Goal: Register for event/course

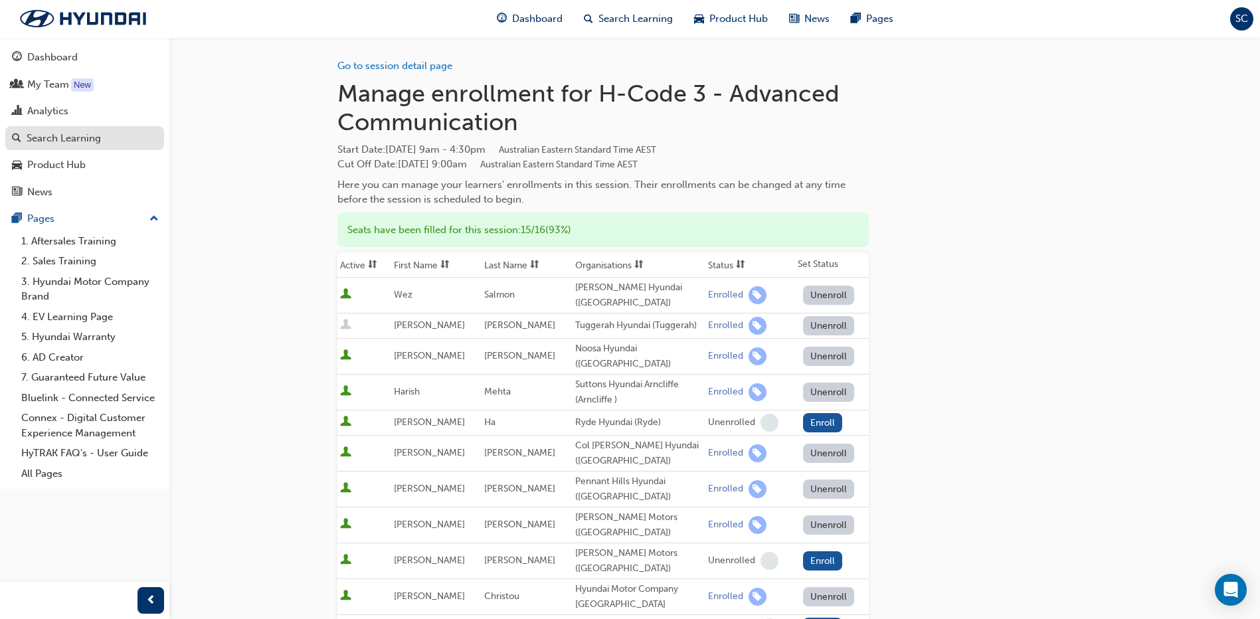
click at [60, 139] on div "Search Learning" at bounding box center [64, 138] width 74 height 15
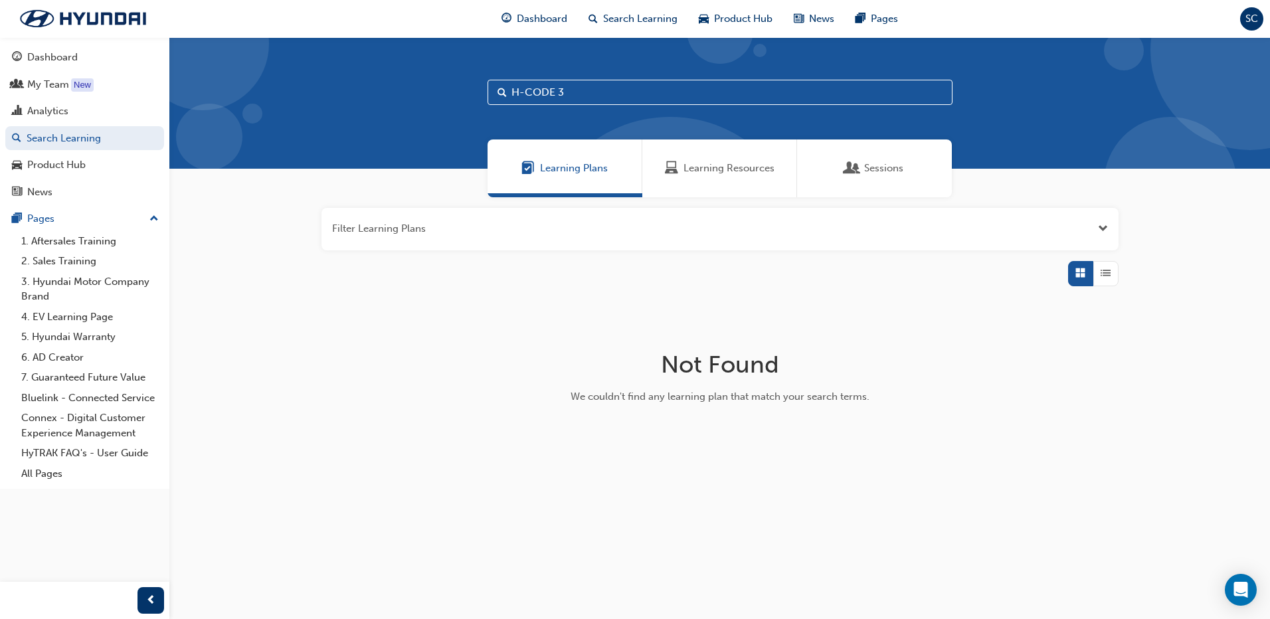
drag, startPoint x: 566, startPoint y: 91, endPoint x: 480, endPoint y: 91, distance: 85.7
click at [480, 91] on div "H-CODE 3" at bounding box center [719, 103] width 1101 height 132
click at [680, 169] on div "Learning Resources" at bounding box center [720, 168] width 110 height 15
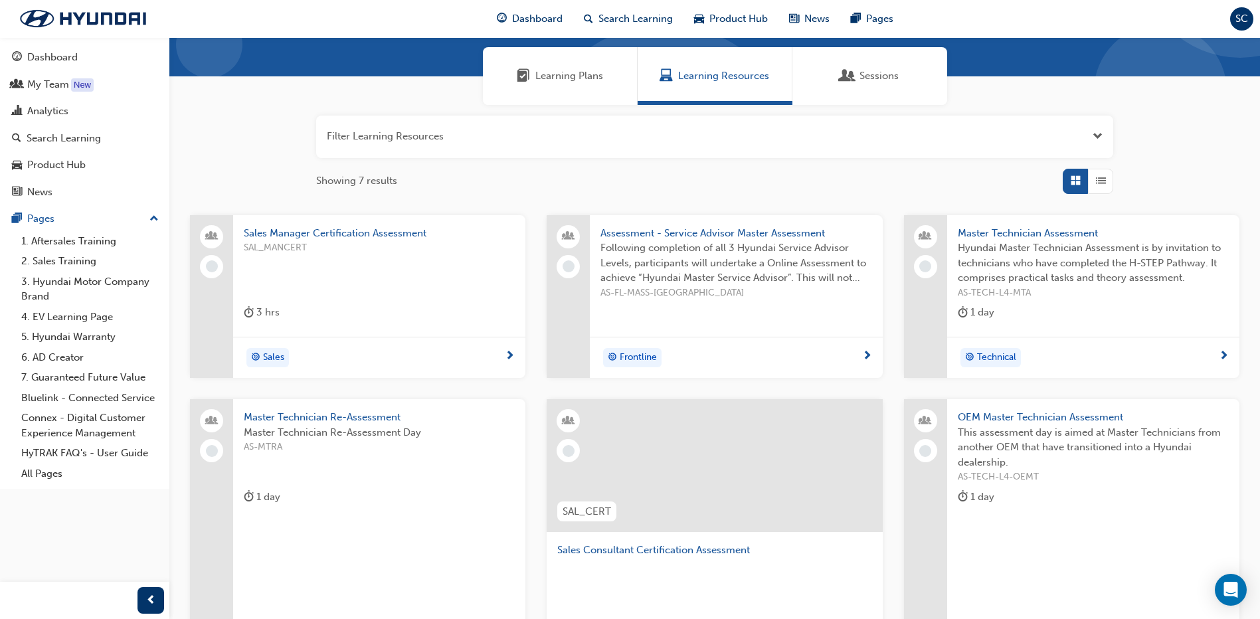
scroll to position [332, 0]
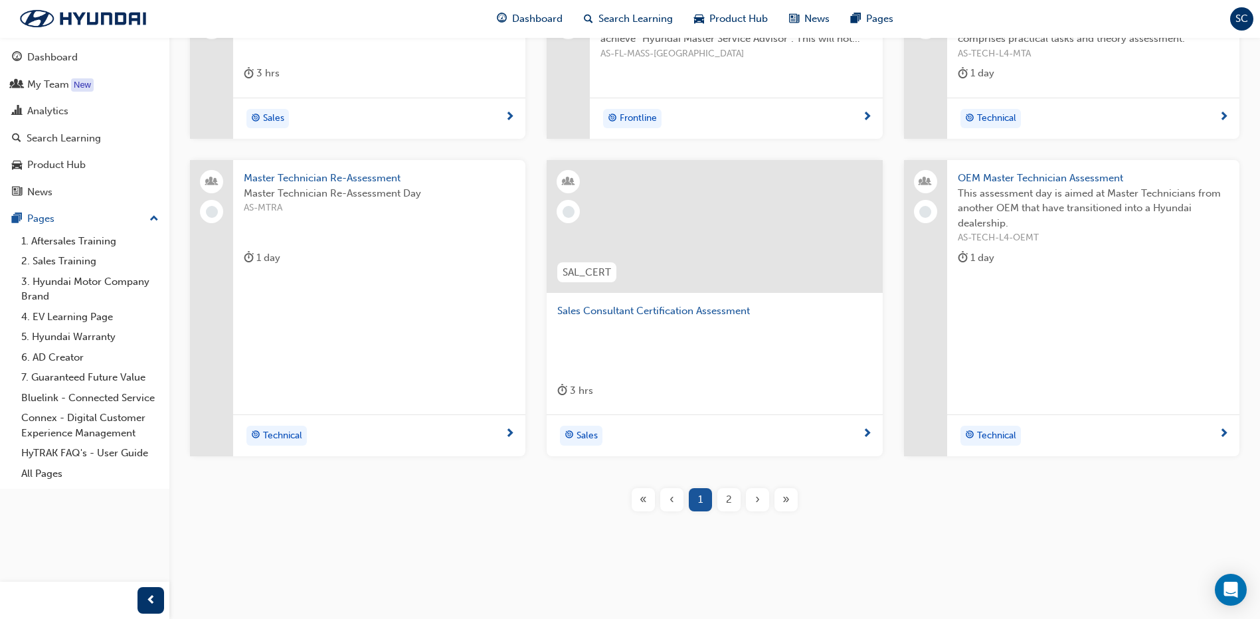
type input "ASSESSMENT"
click at [633, 312] on span "Sales Consultant Certification Assessment" at bounding box center [714, 311] width 314 height 15
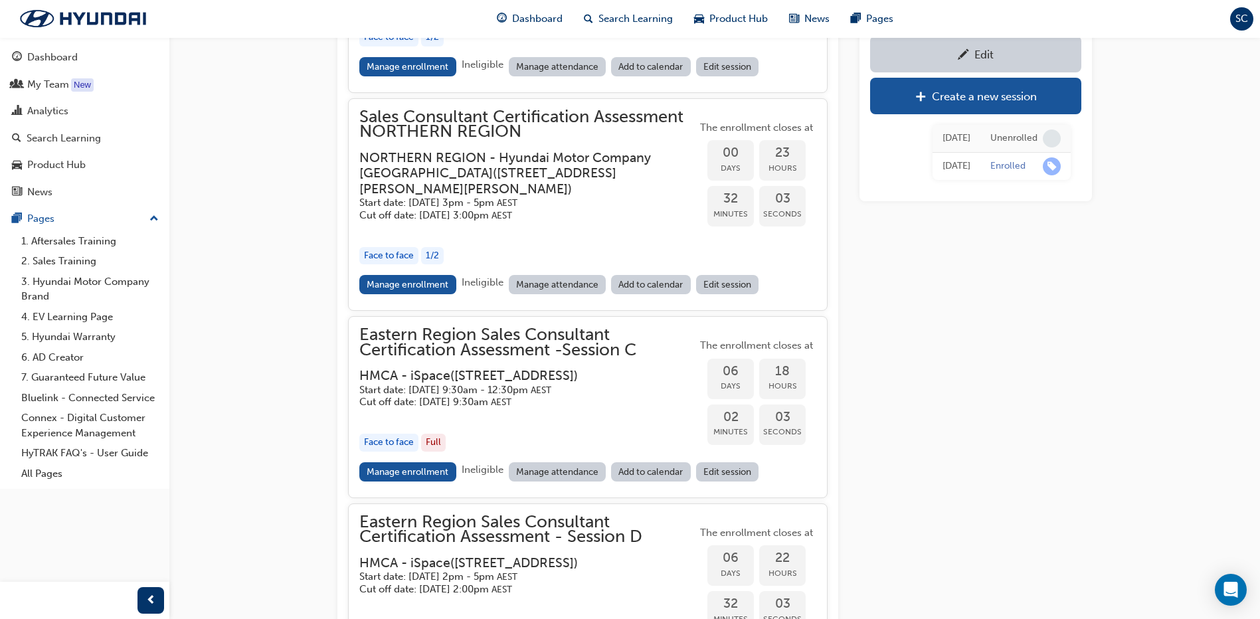
scroll to position [1791, 0]
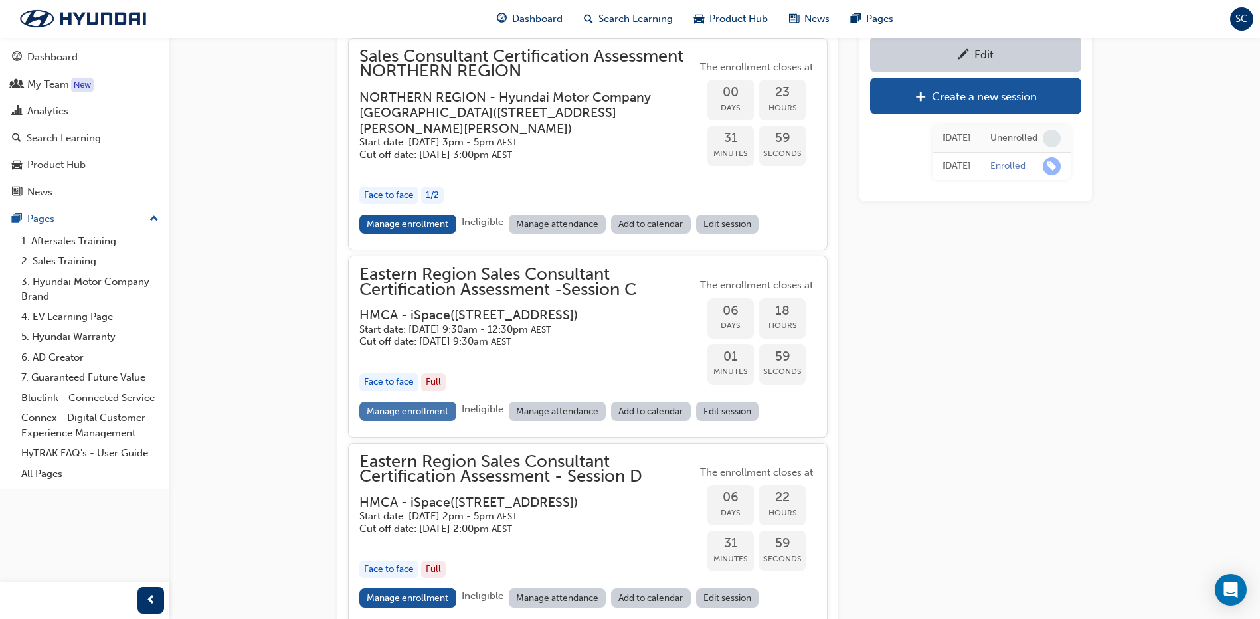
click at [417, 421] on link "Manage enrollment" at bounding box center [407, 411] width 97 height 19
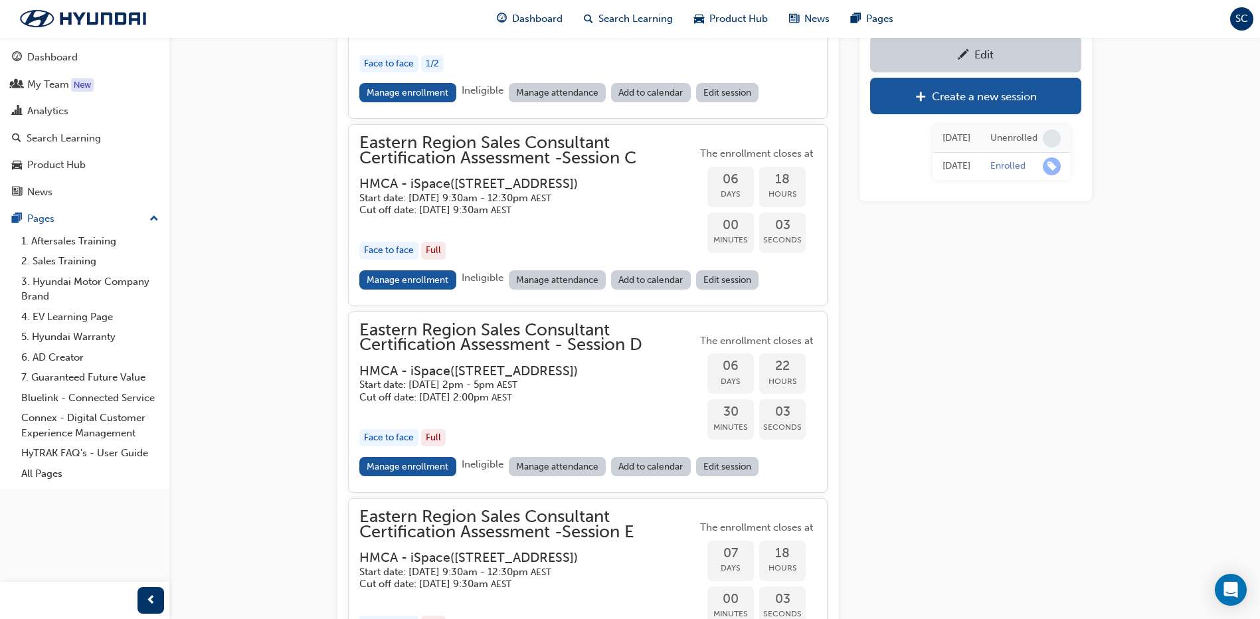
scroll to position [1924, 0]
click at [433, 475] on link "Manage enrollment" at bounding box center [407, 465] width 97 height 19
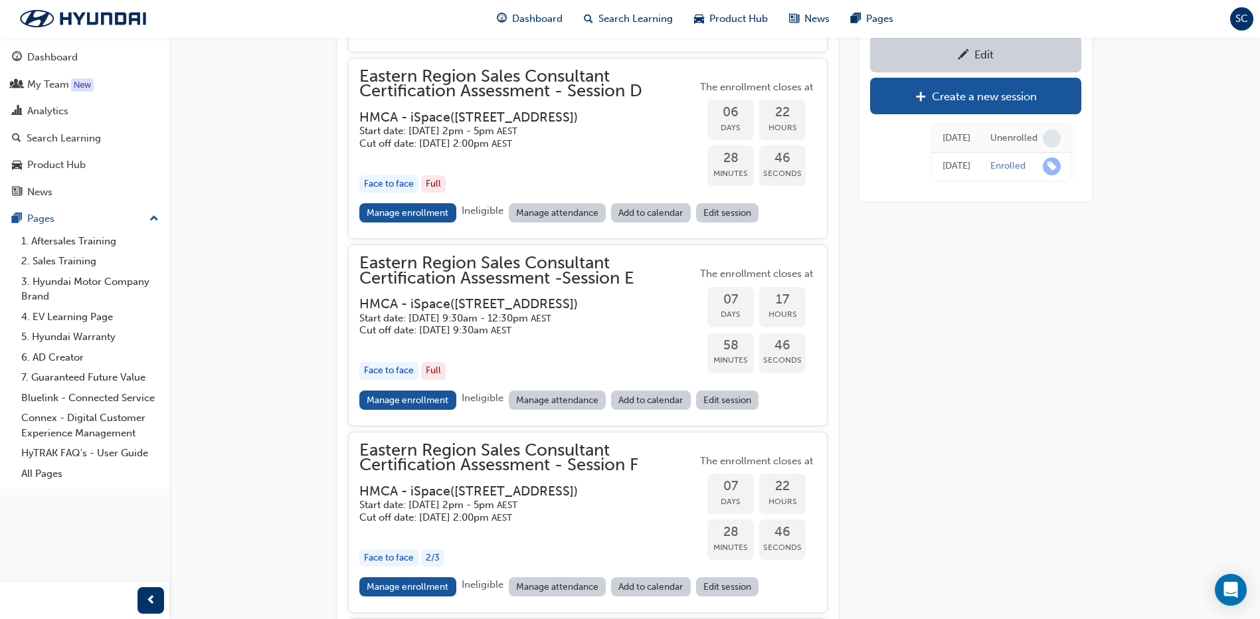
scroll to position [2256, 0]
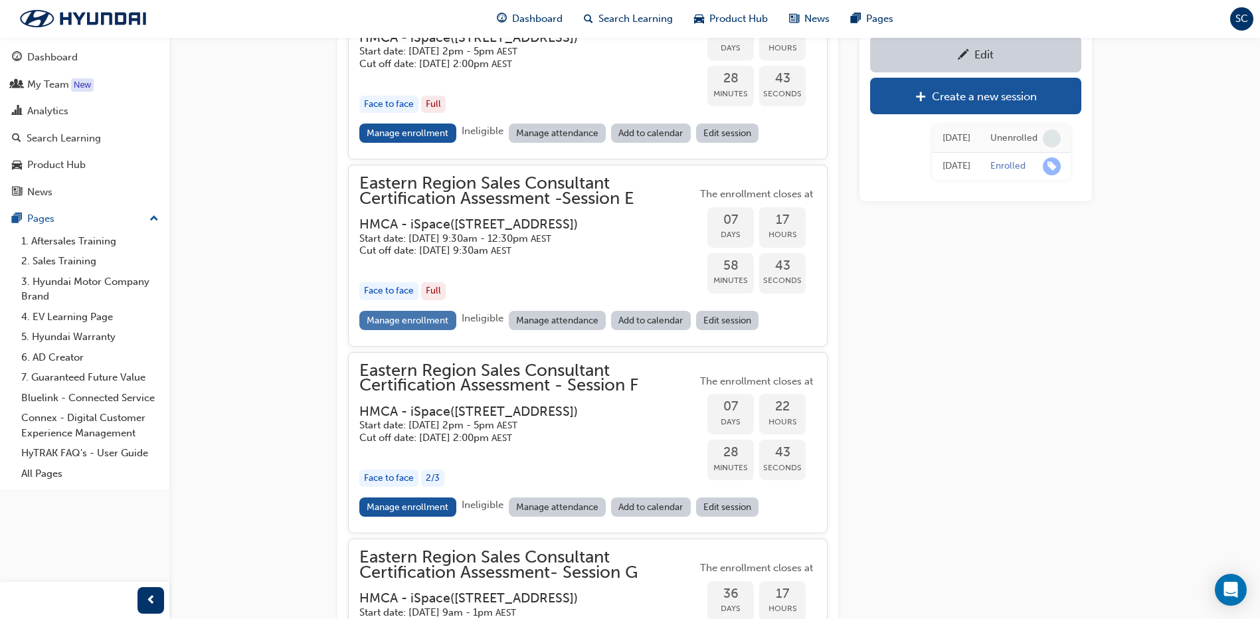
click at [404, 330] on link "Manage enrollment" at bounding box center [407, 320] width 97 height 19
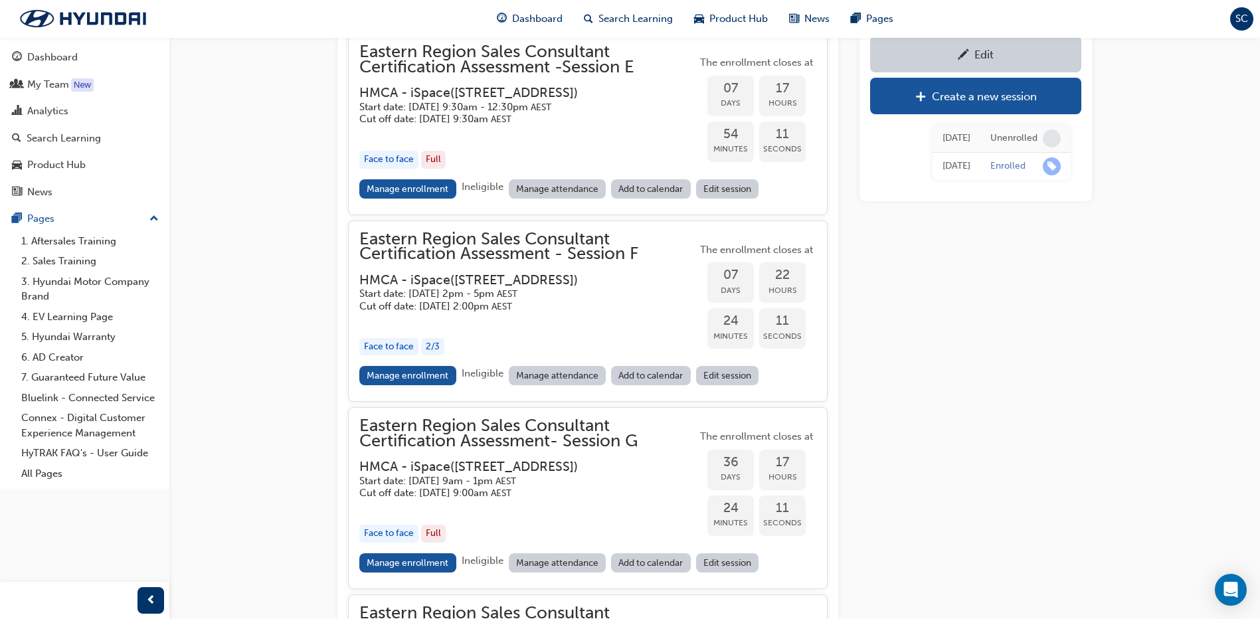
scroll to position [2389, 0]
click at [415, 384] on link "Manage enrollment" at bounding box center [407, 374] width 97 height 19
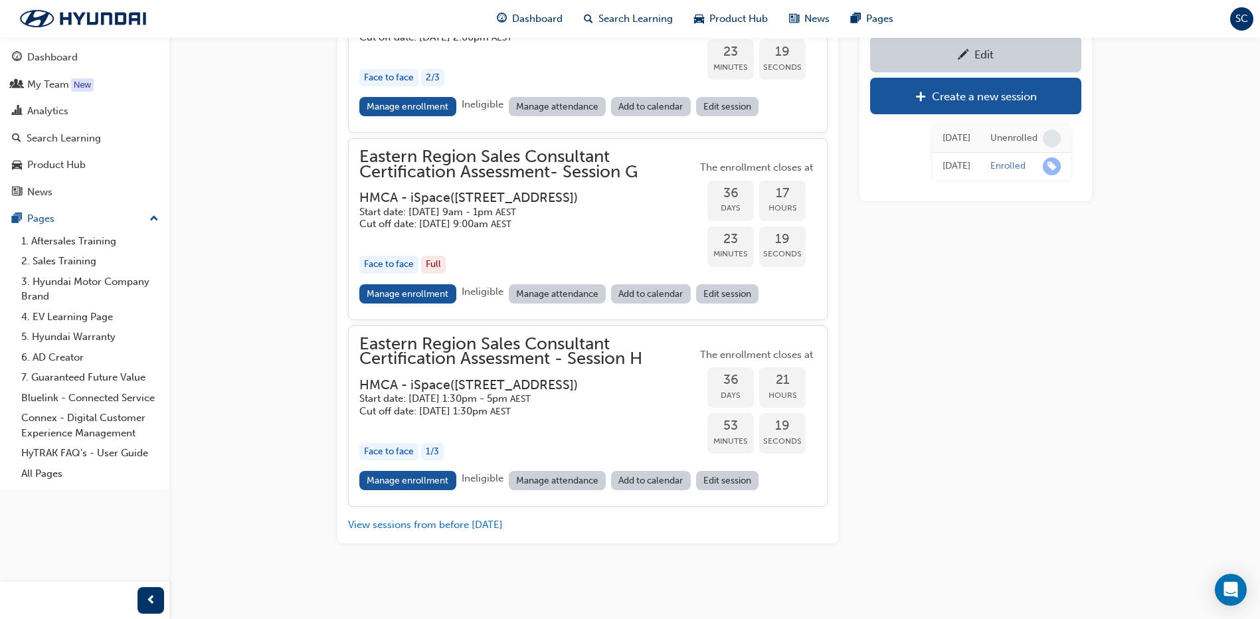
scroll to position [2750, 0]
click at [375, 284] on link "Manage enrollment" at bounding box center [407, 293] width 97 height 19
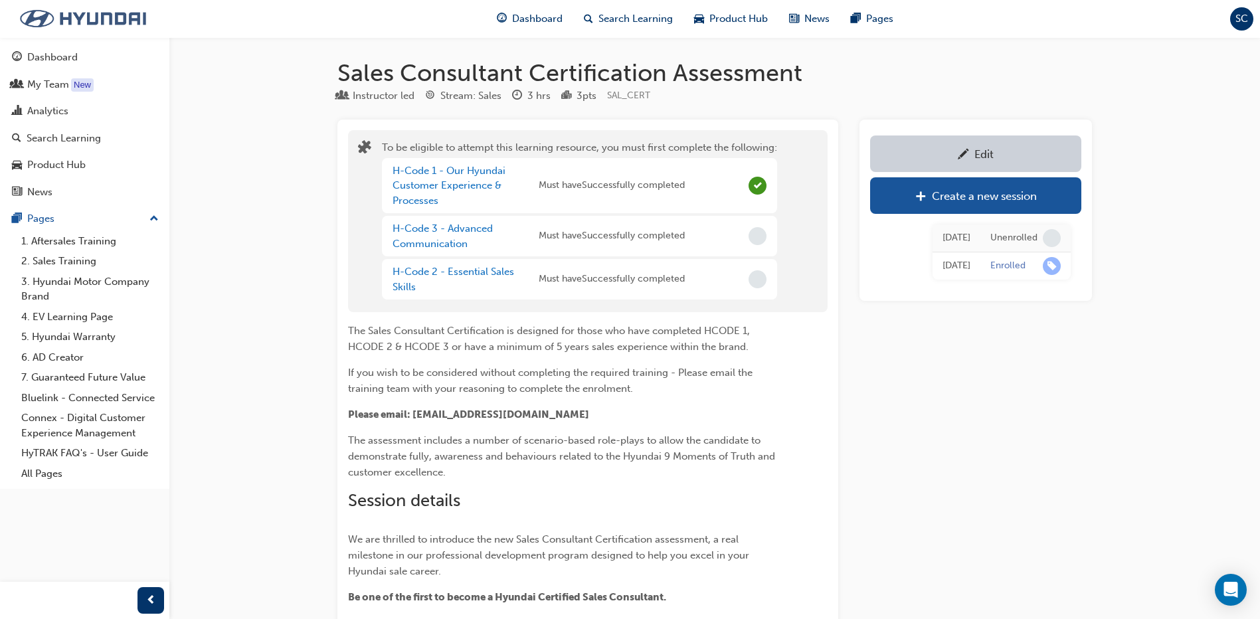
scroll to position [2750, 0]
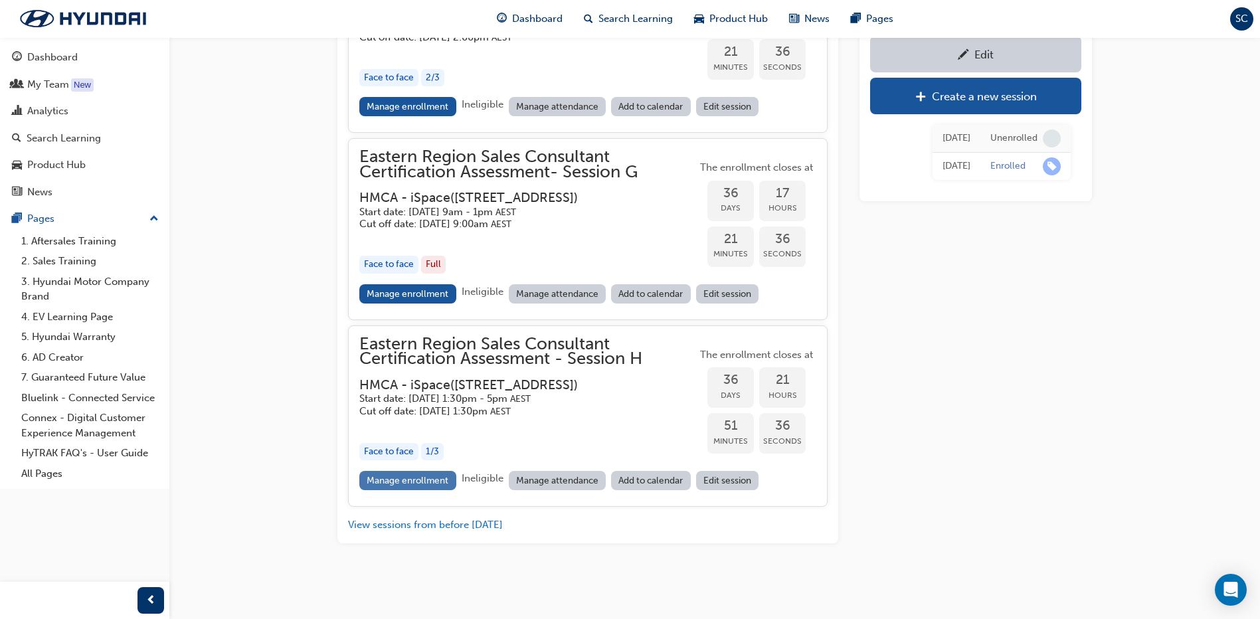
click at [415, 480] on link "Manage enrollment" at bounding box center [407, 480] width 97 height 19
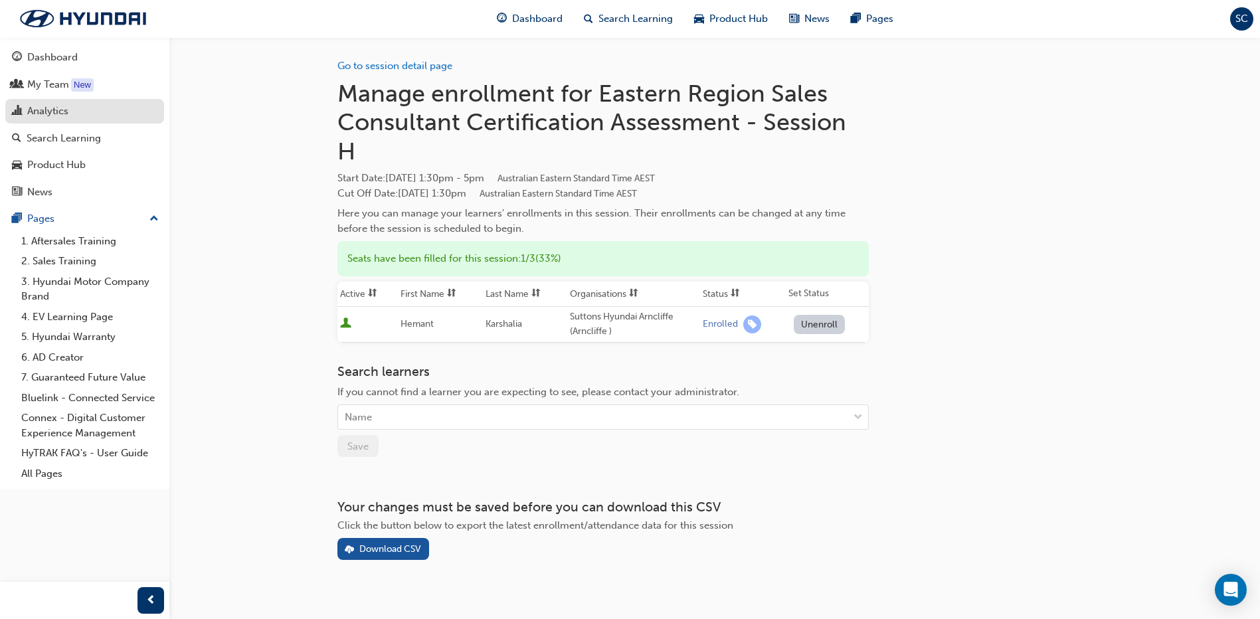
click at [55, 112] on div "Analytics" at bounding box center [47, 111] width 41 height 15
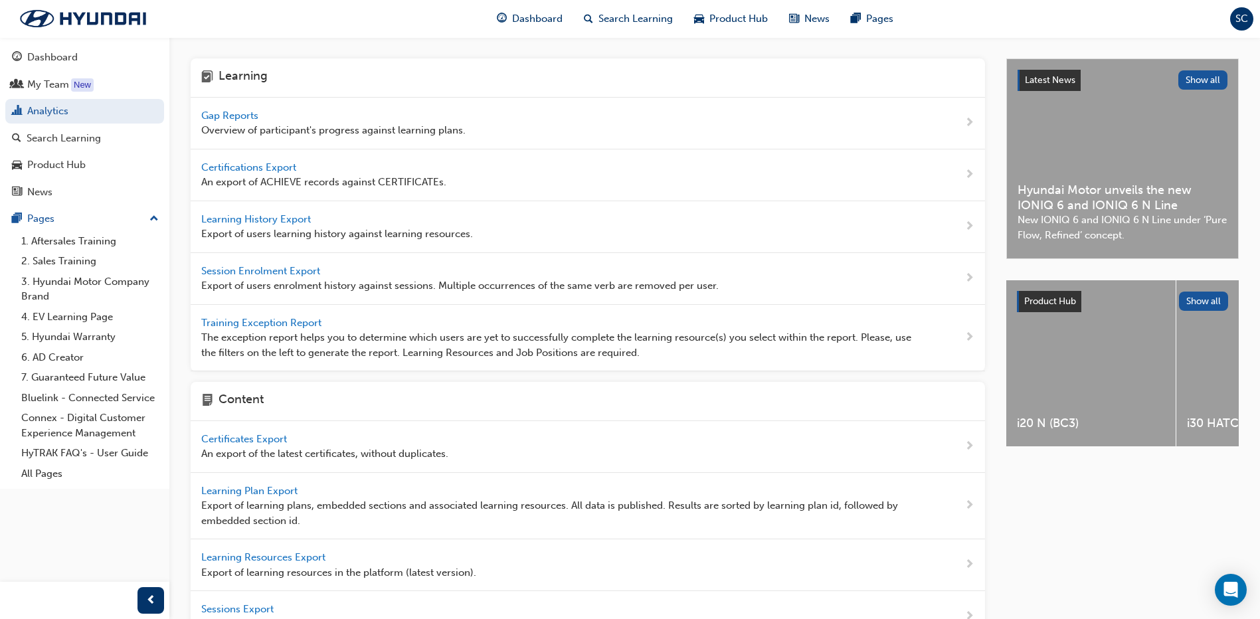
click at [226, 114] on span "Gap Reports" at bounding box center [231, 116] width 60 height 12
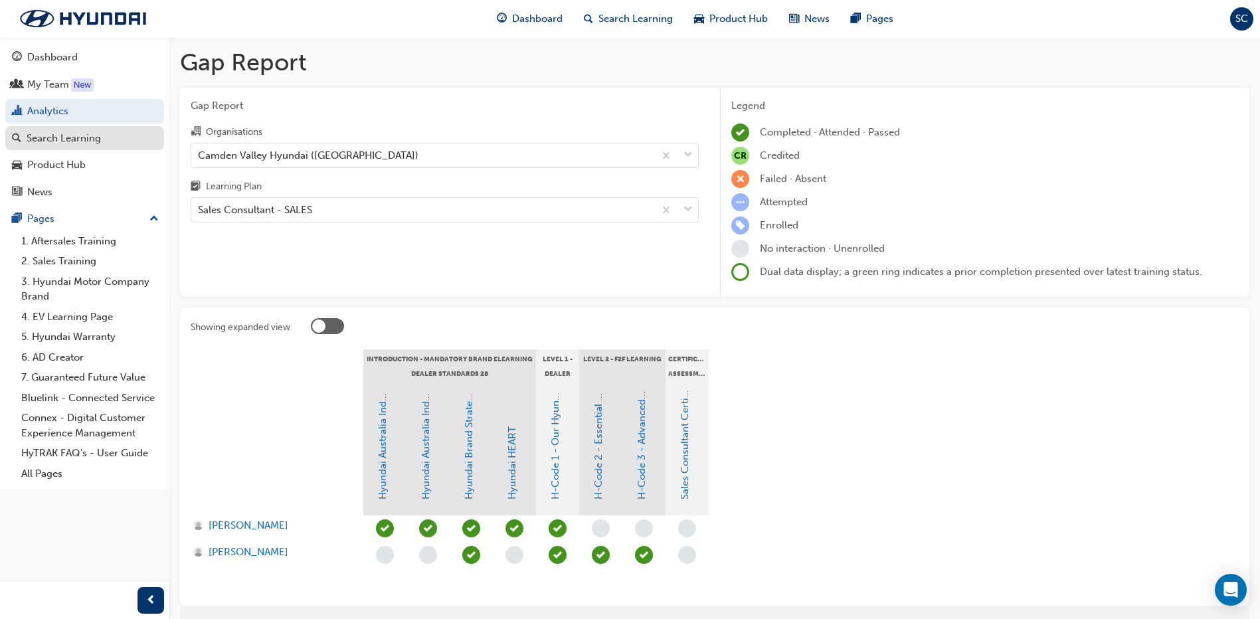
click at [63, 138] on div "Search Learning" at bounding box center [64, 138] width 74 height 15
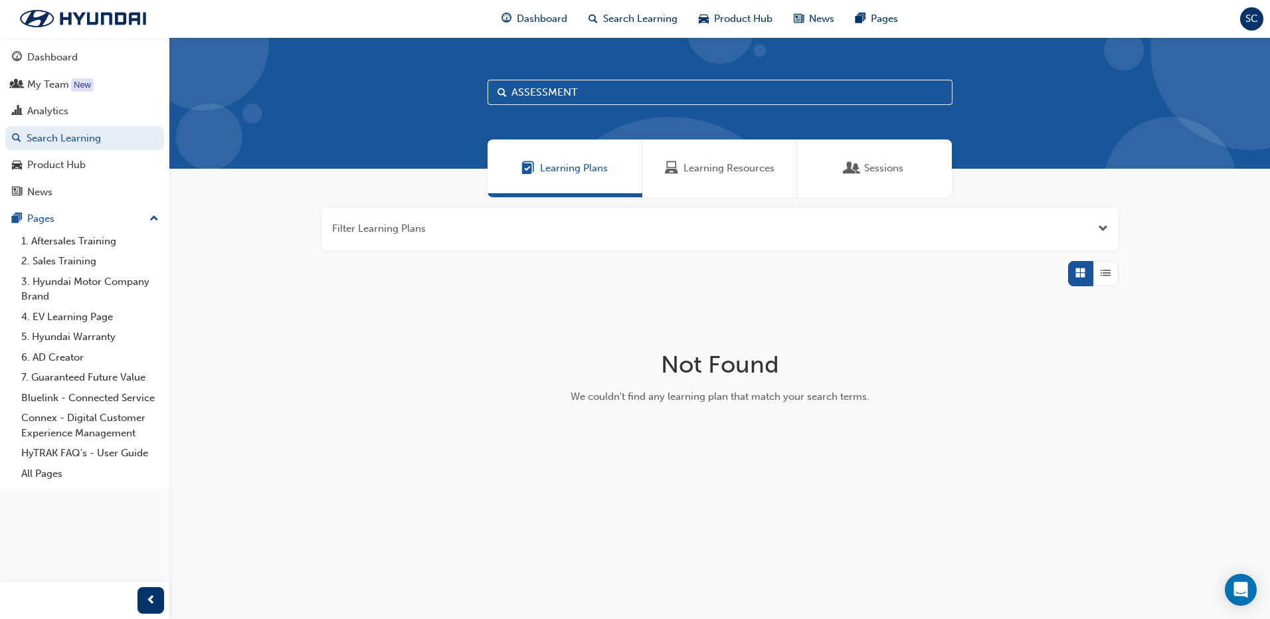
click at [700, 159] on div "Learning Resources" at bounding box center [719, 169] width 155 height 58
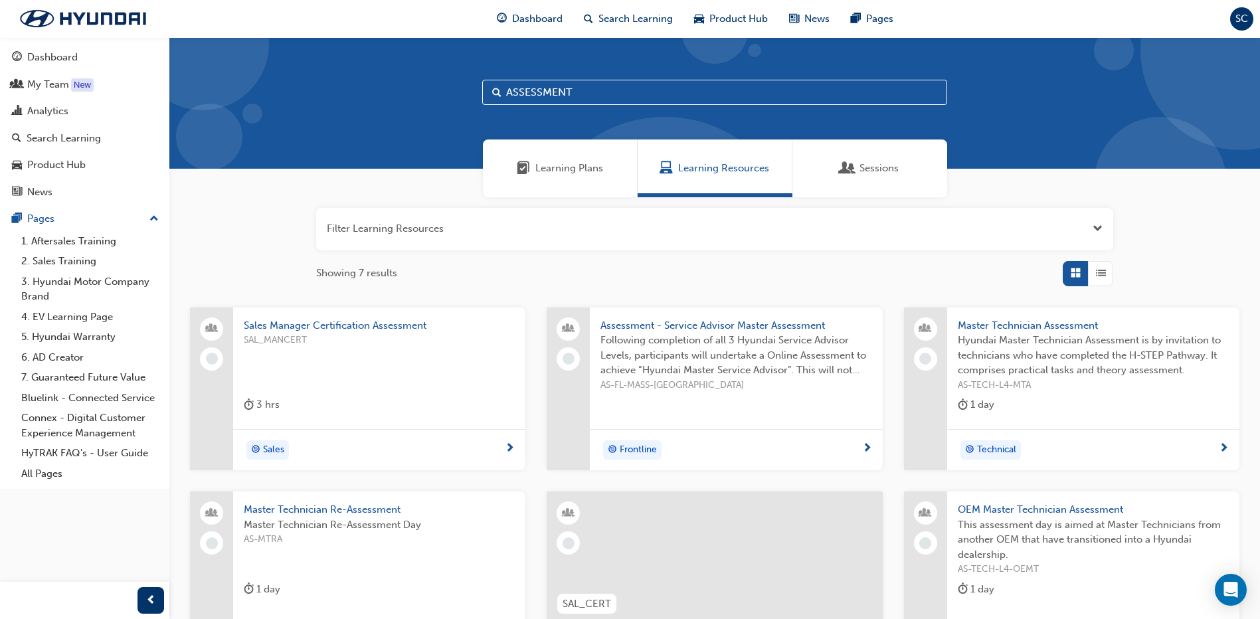
drag, startPoint x: 571, startPoint y: 93, endPoint x: 502, endPoint y: 95, distance: 69.1
click at [502, 95] on input "ASSESSMENT" at bounding box center [714, 92] width 465 height 25
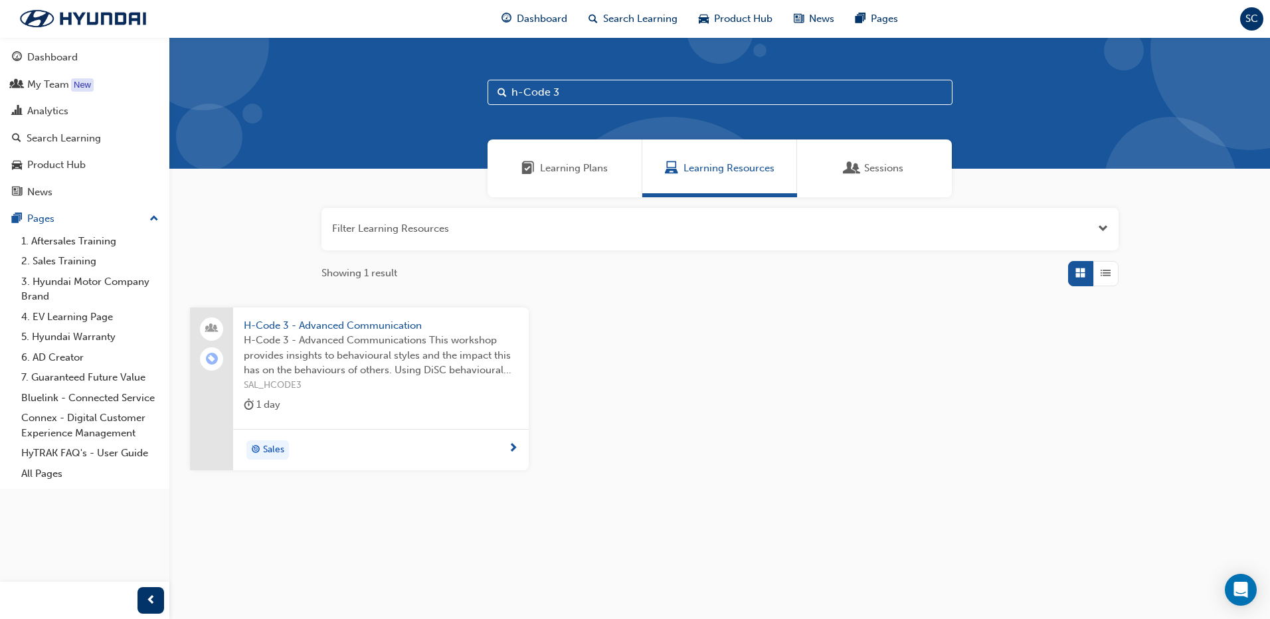
type input "h-Code 3"
click at [364, 326] on span "H-Code 3 - Advanced Communication" at bounding box center [381, 325] width 274 height 15
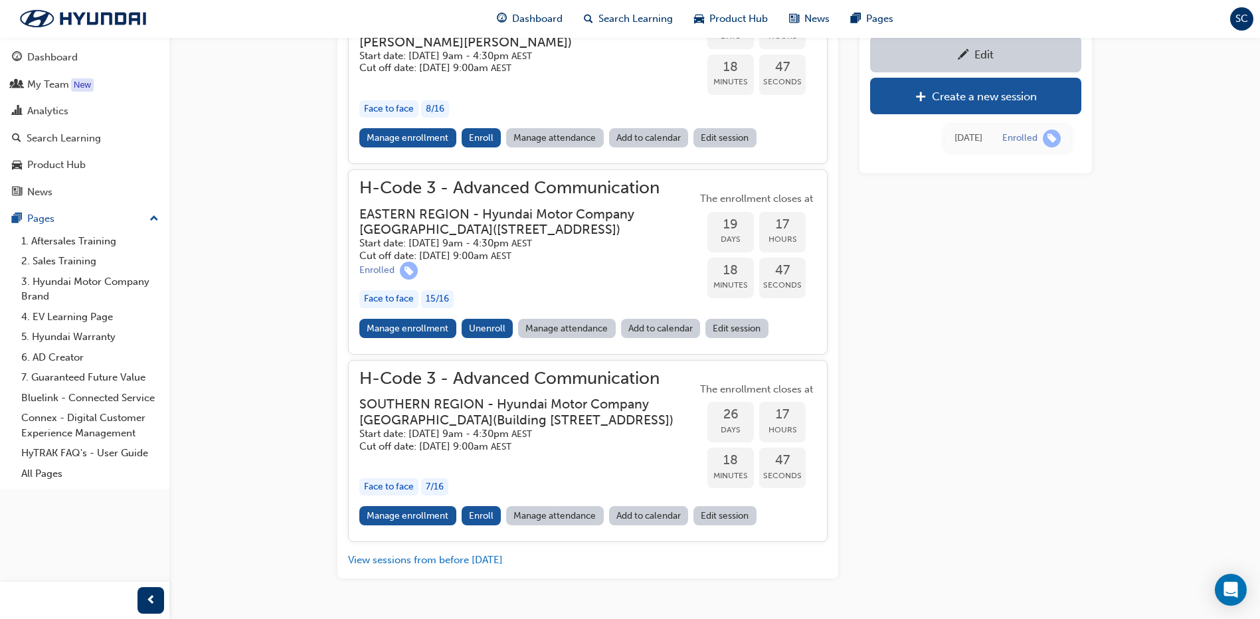
scroll to position [1154, 0]
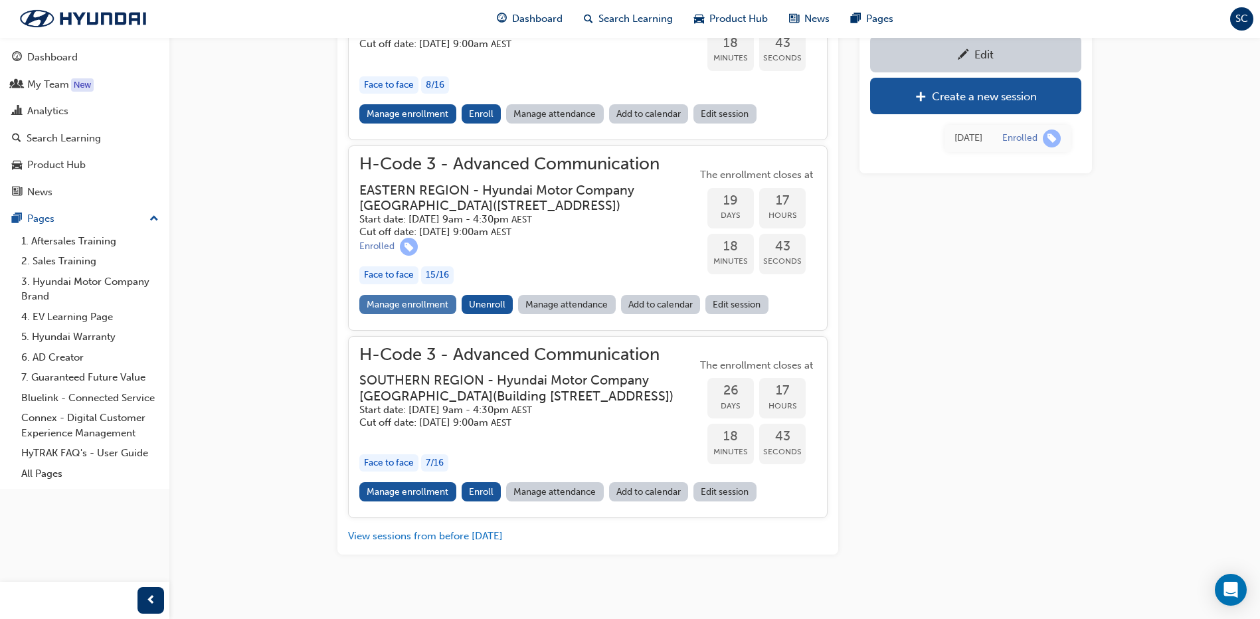
click at [412, 314] on link "Manage enrollment" at bounding box center [407, 304] width 97 height 19
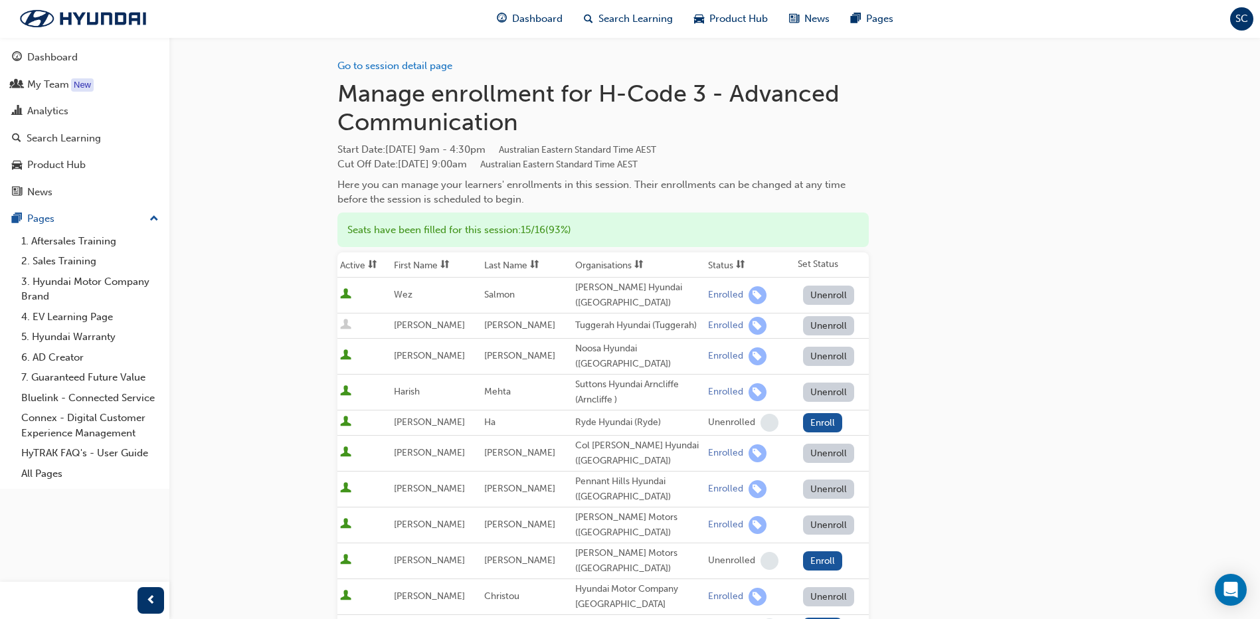
click at [988, 490] on div "Go to session detail page Manage enrollment for H-Code 3 - Advanced Communicati…" at bounding box center [715, 586] width 755 height 1098
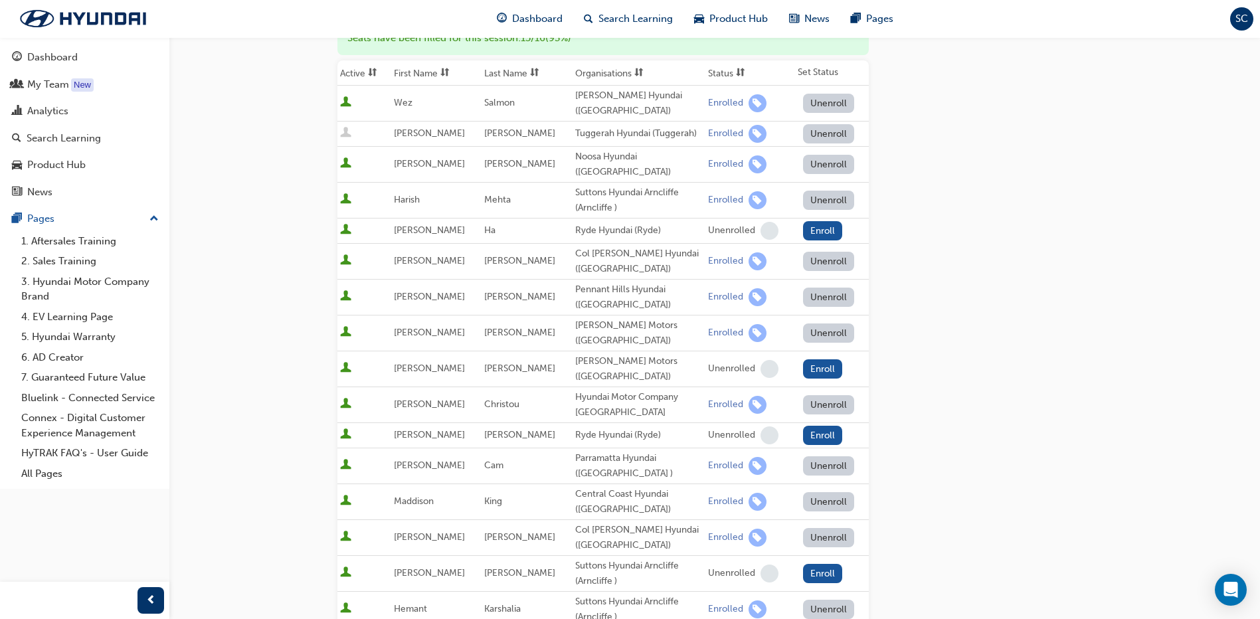
scroll to position [199, 0]
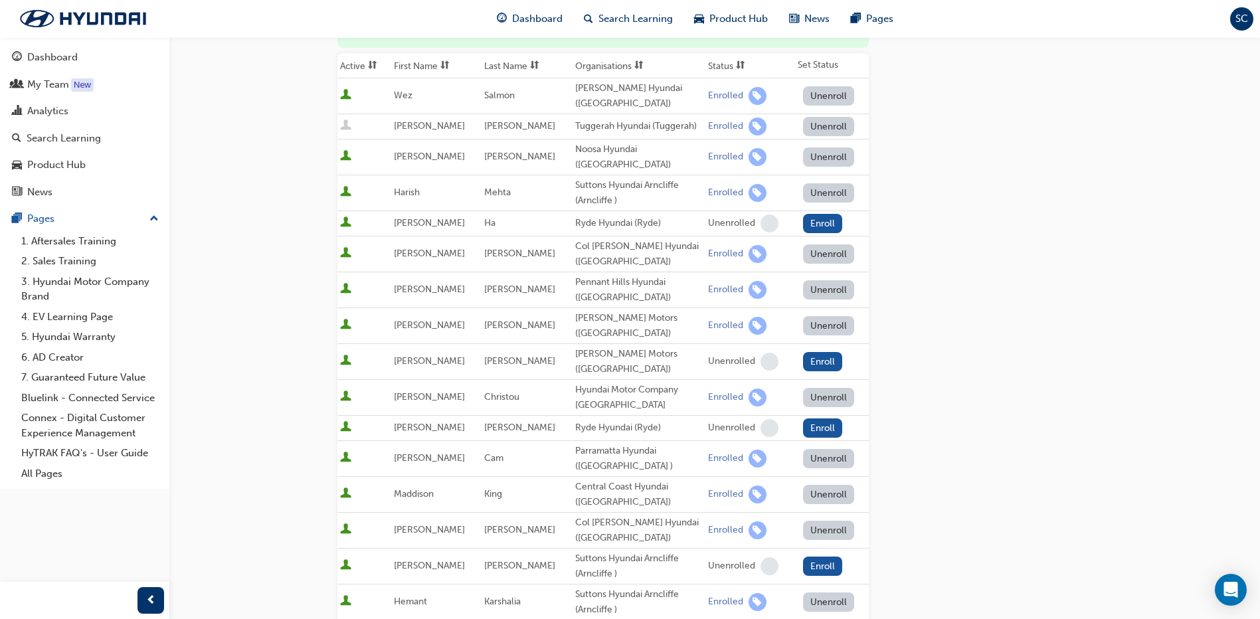
click at [974, 501] on div "Go to session detail page Manage enrollment for H-Code 3 - Advanced Communicati…" at bounding box center [715, 387] width 755 height 1098
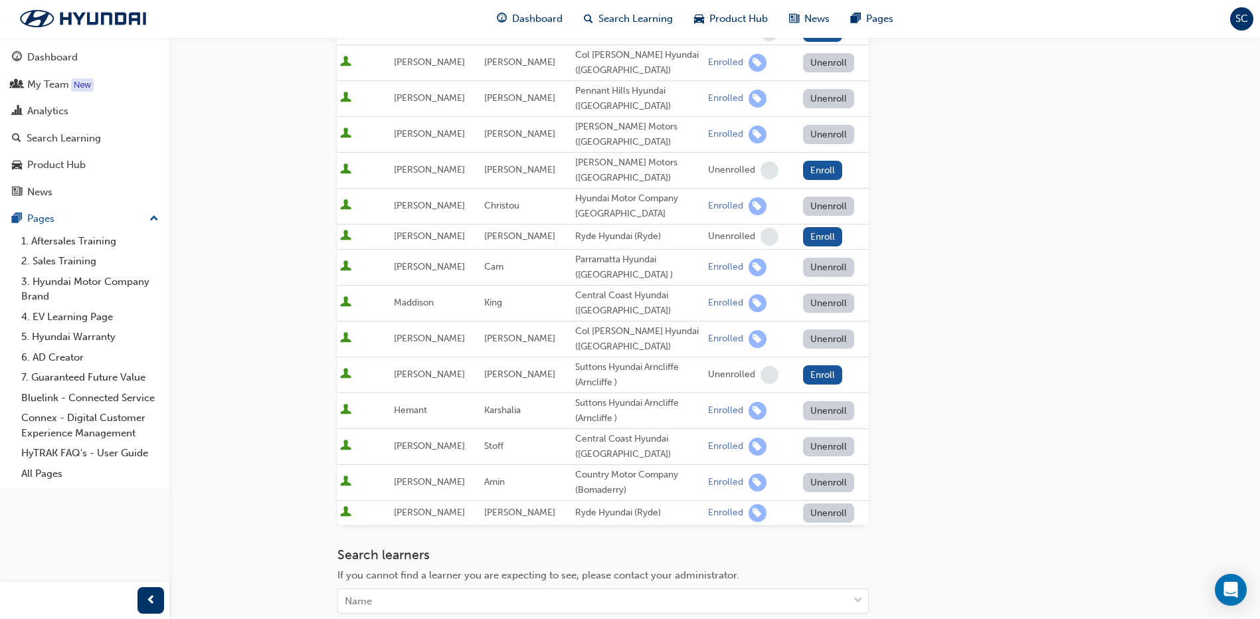
scroll to position [399, 0]
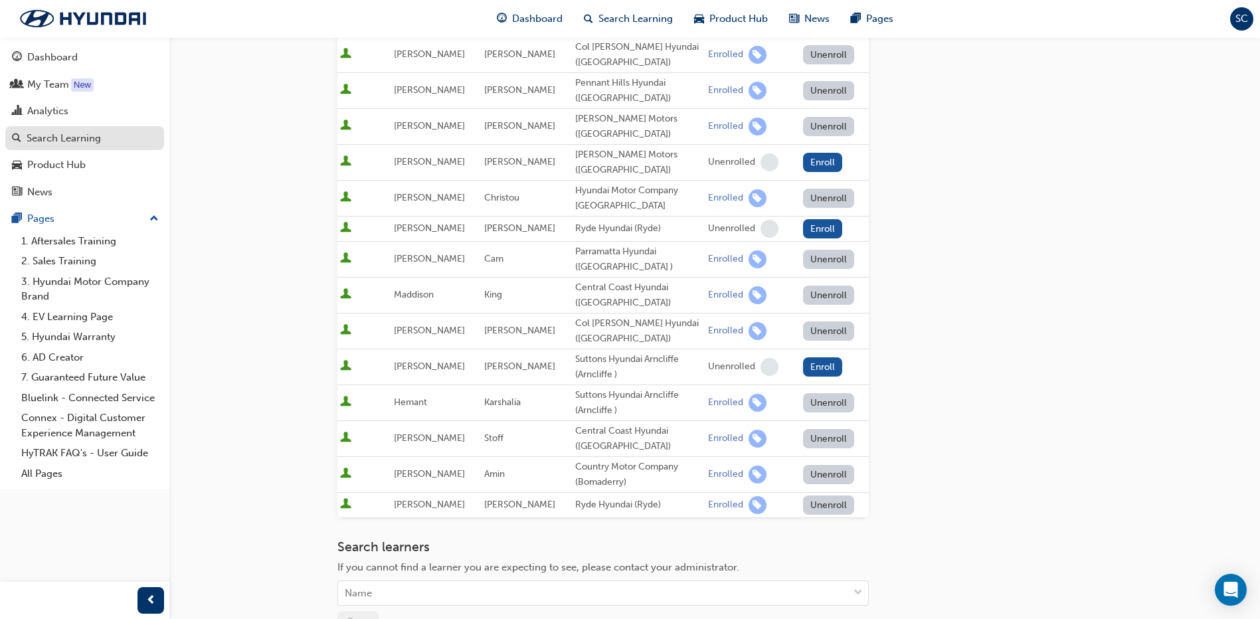
click at [82, 136] on div "Search Learning" at bounding box center [64, 138] width 74 height 15
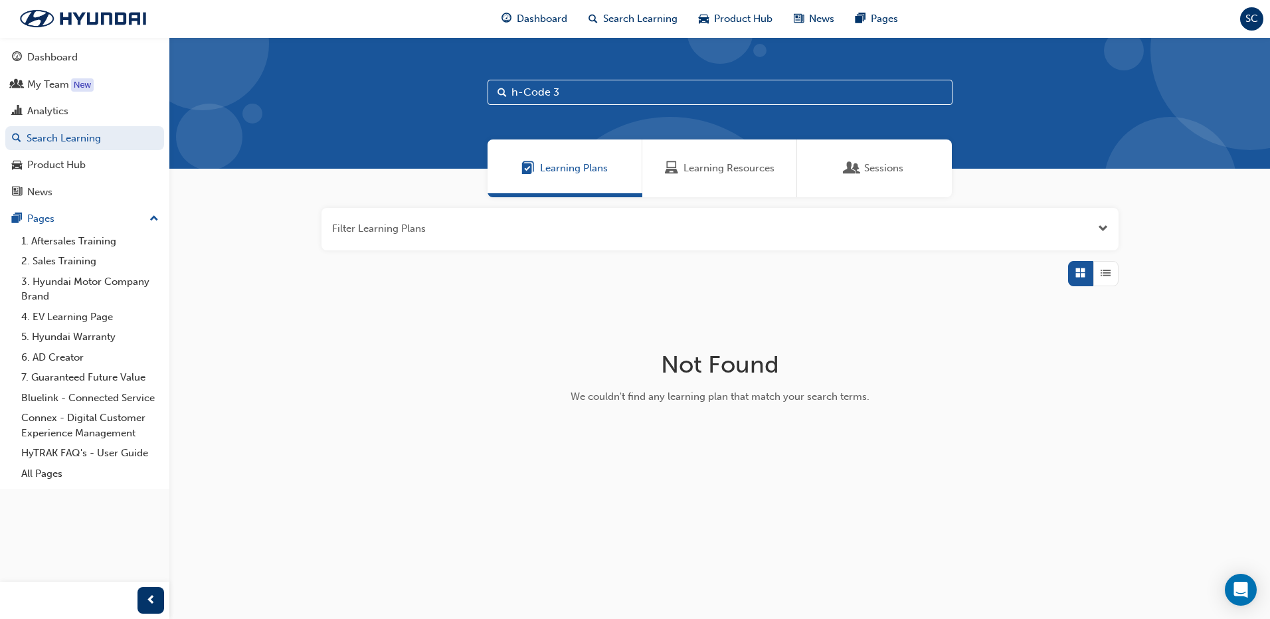
click at [707, 167] on span "Learning Resources" at bounding box center [729, 168] width 91 height 15
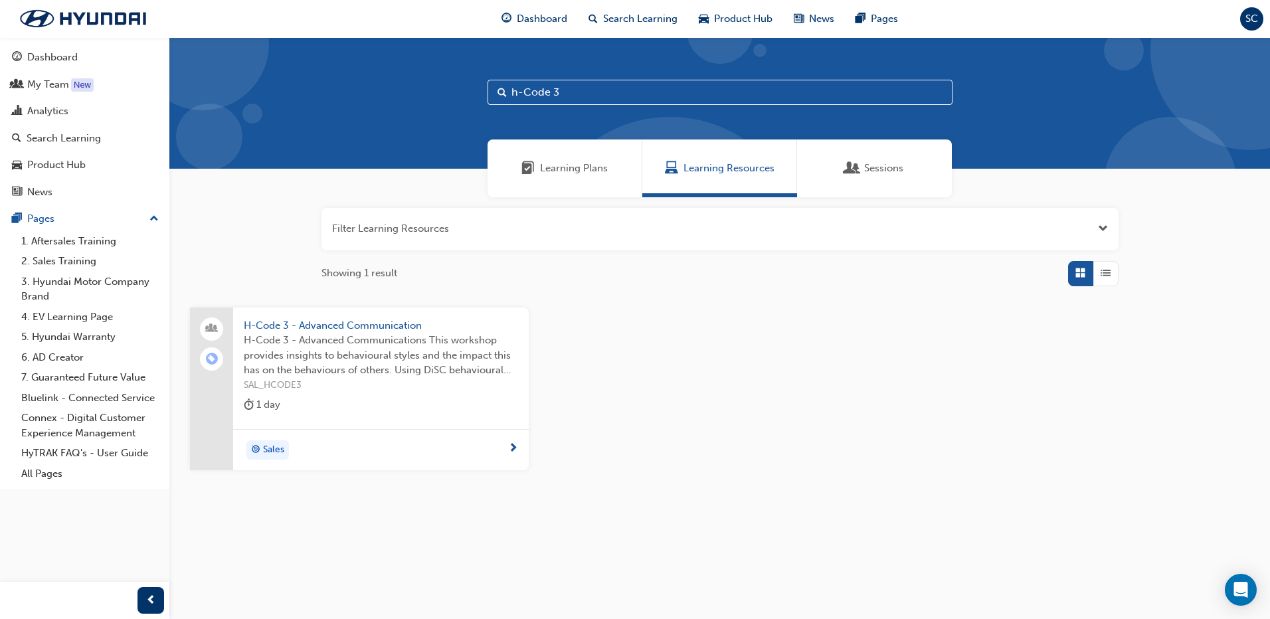
drag, startPoint x: 566, startPoint y: 94, endPoint x: 497, endPoint y: 91, distance: 69.2
click at [497, 91] on div "h-Code 3" at bounding box center [720, 92] width 465 height 25
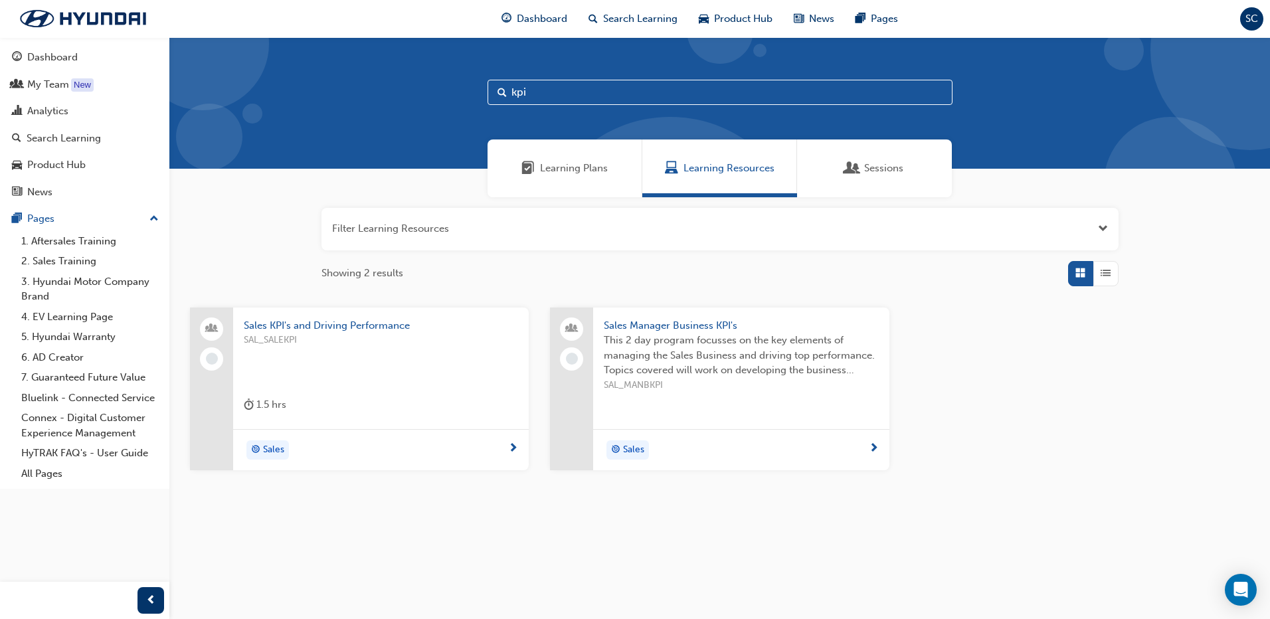
type input "kpi"
click at [648, 319] on span "Sales Manager Business KPI's" at bounding box center [741, 325] width 274 height 15
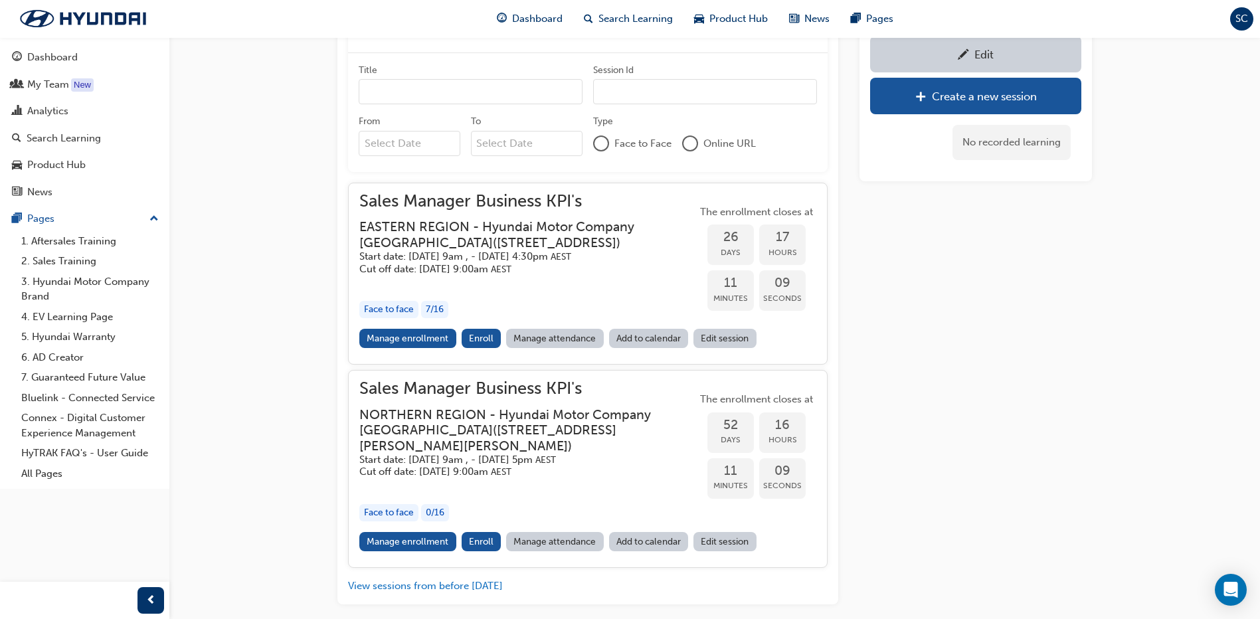
scroll to position [650, 0]
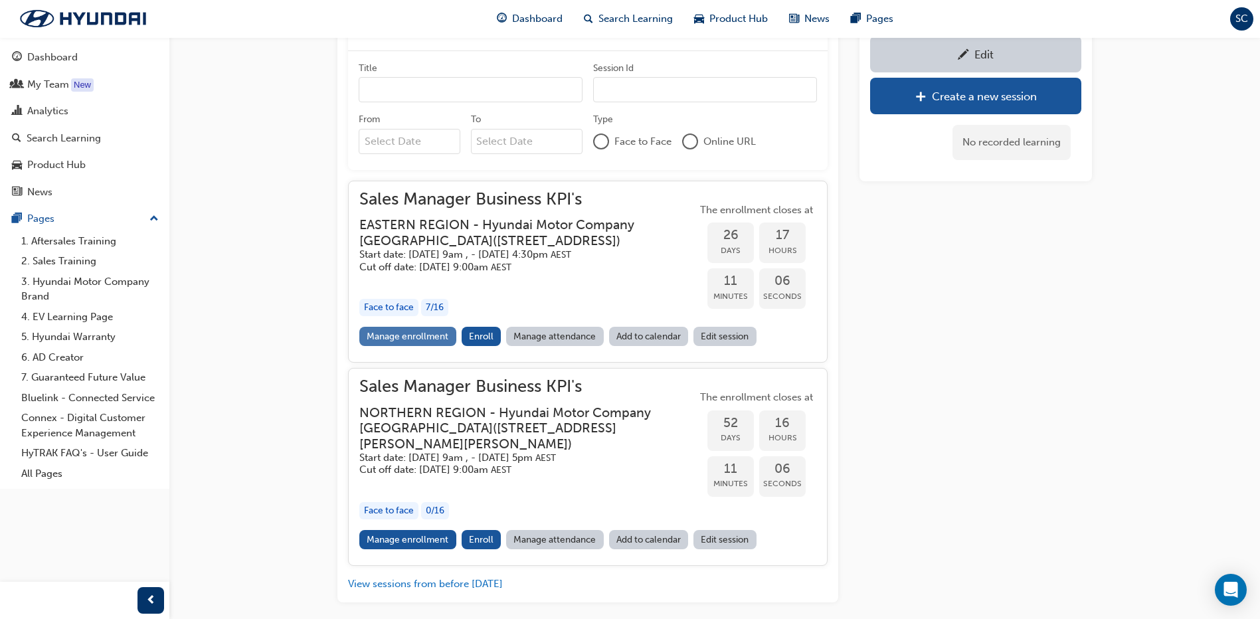
click at [427, 346] on link "Manage enrollment" at bounding box center [407, 336] width 97 height 19
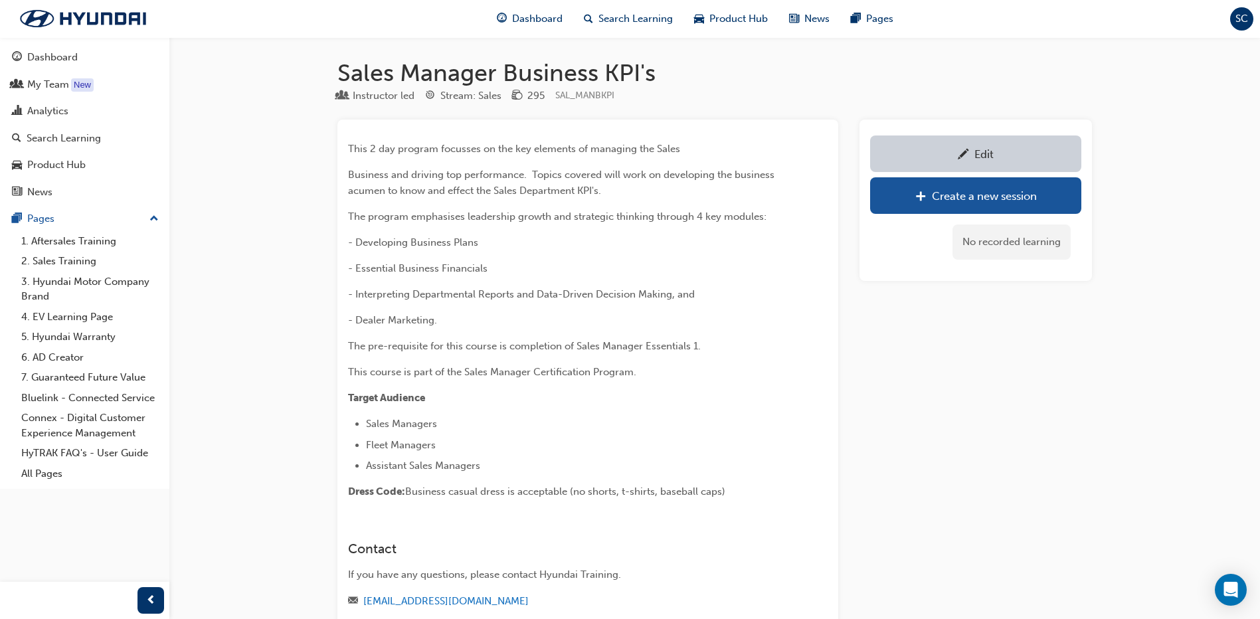
scroll to position [650, 0]
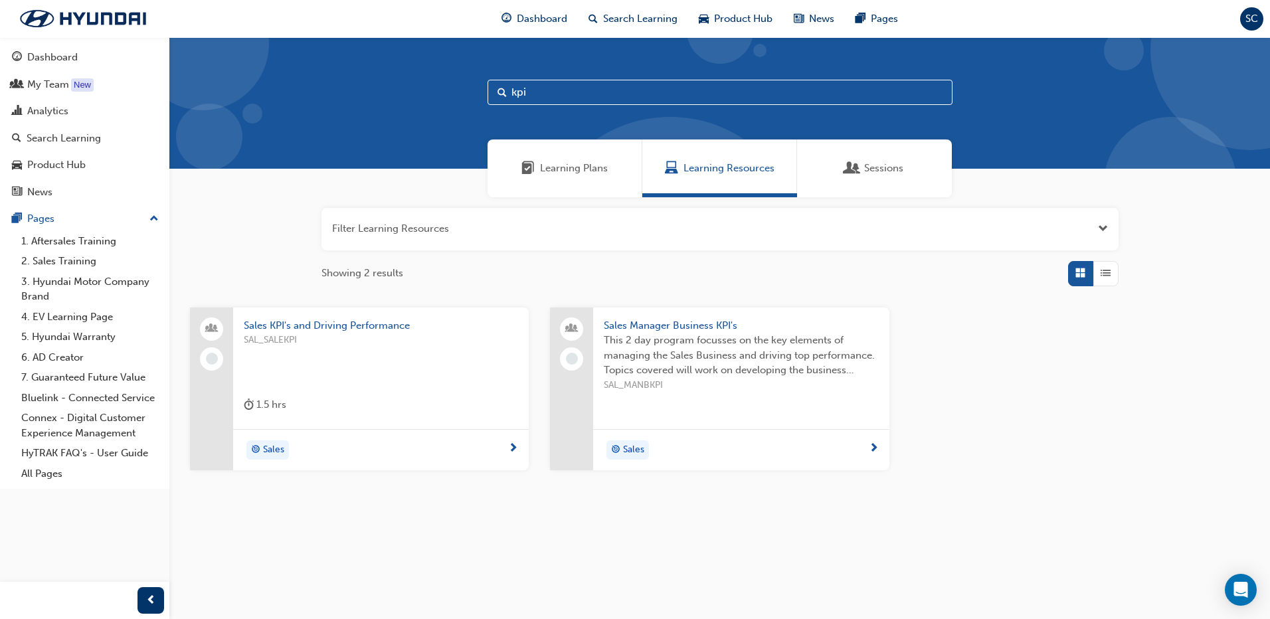
drag, startPoint x: 577, startPoint y: 103, endPoint x: 483, endPoint y: 96, distance: 94.6
click at [483, 96] on div "kpi" at bounding box center [719, 103] width 1101 height 132
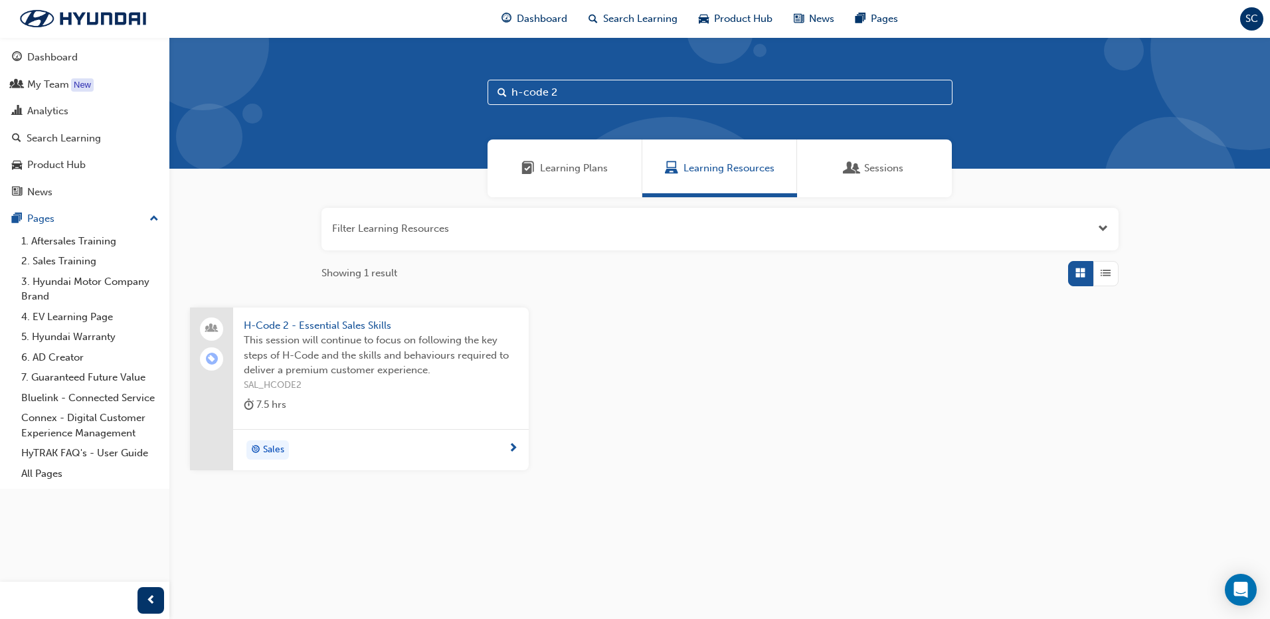
type input "h-code 2"
click at [384, 323] on span "H-Code 2 - Essential Sales Skills" at bounding box center [381, 325] width 274 height 15
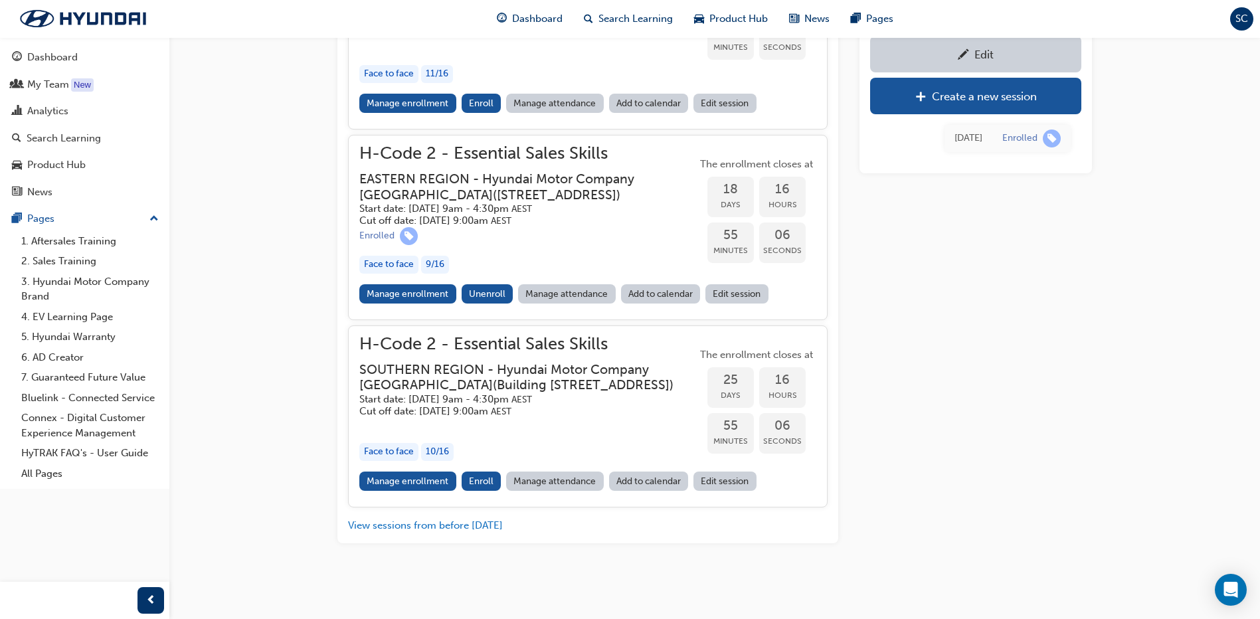
scroll to position [842, 0]
click at [416, 284] on link "Manage enrollment" at bounding box center [407, 293] width 97 height 19
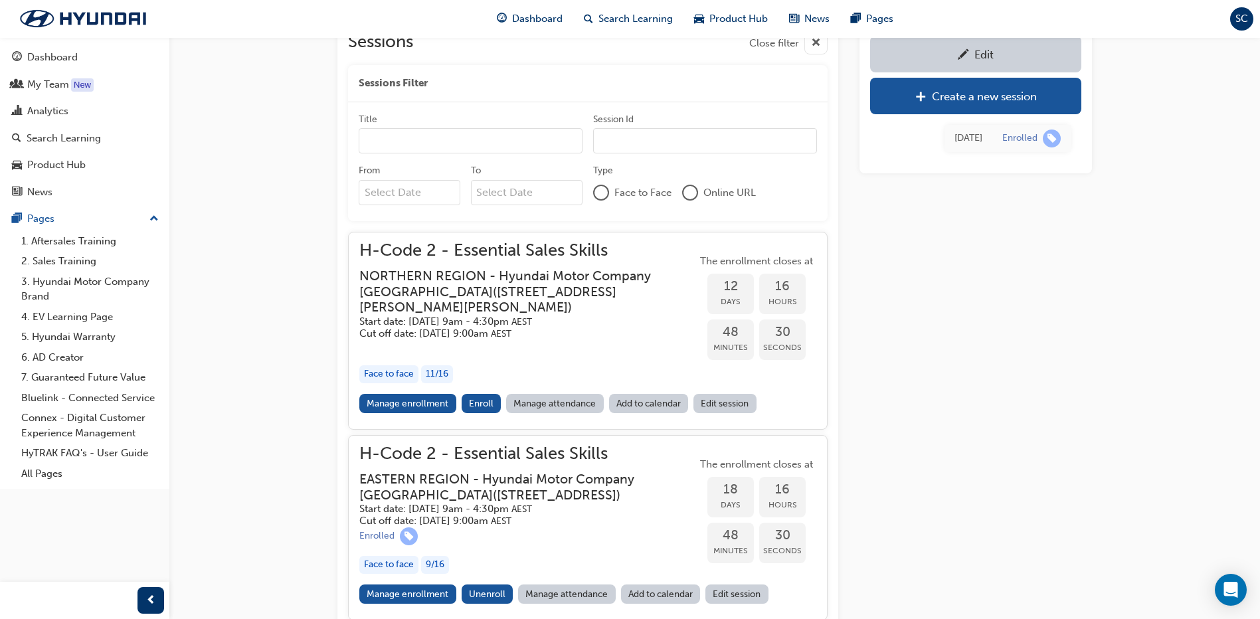
scroll to position [510, 0]
click at [85, 138] on div "Search Learning" at bounding box center [64, 138] width 74 height 15
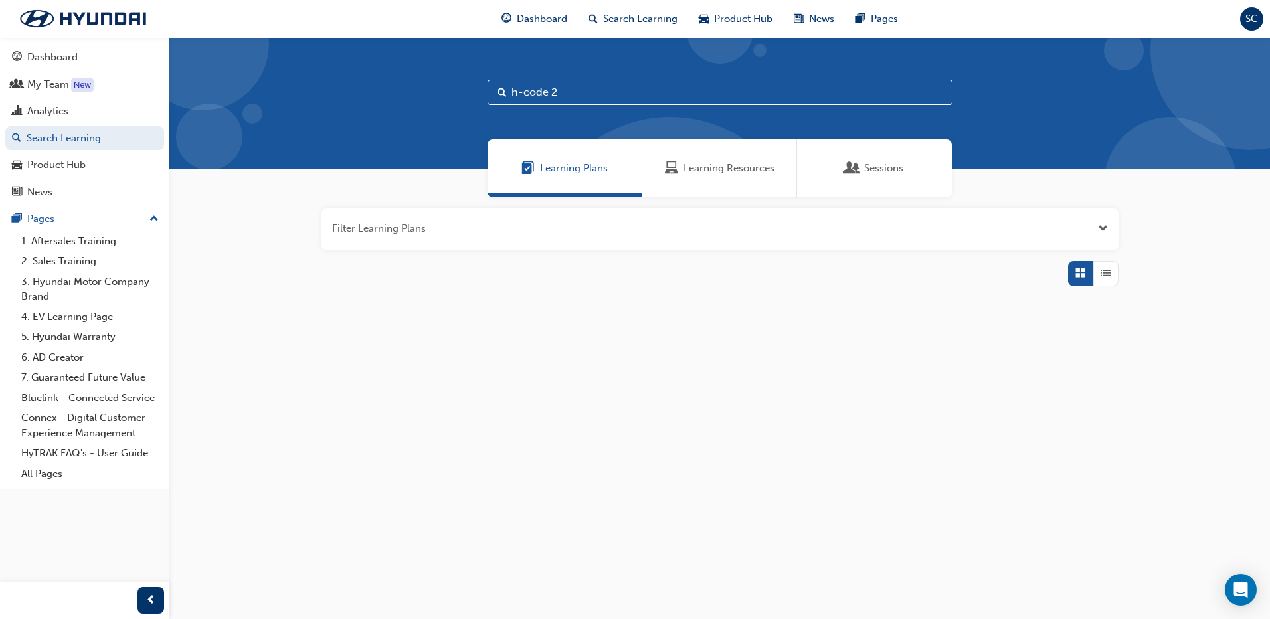
click at [688, 163] on span "Learning Resources" at bounding box center [729, 168] width 91 height 15
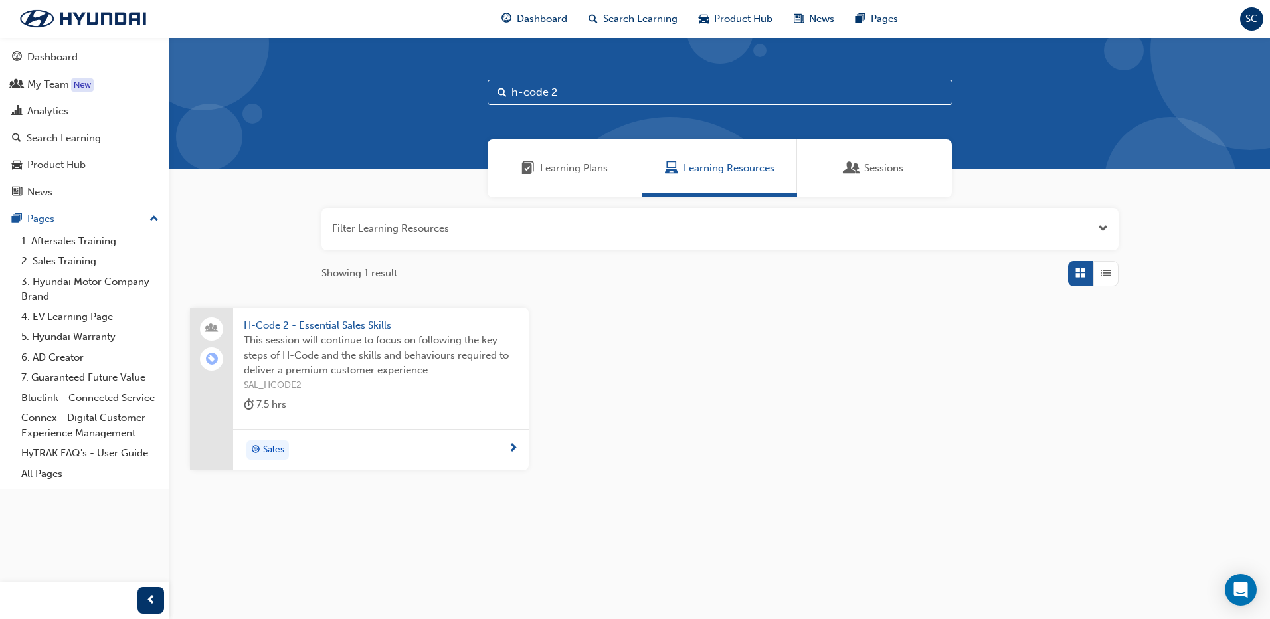
click at [577, 92] on input "h-code 2" at bounding box center [720, 92] width 465 height 25
type input "h-code 3"
click at [364, 318] on span "H-Code 3 - Advanced Communication" at bounding box center [381, 325] width 274 height 15
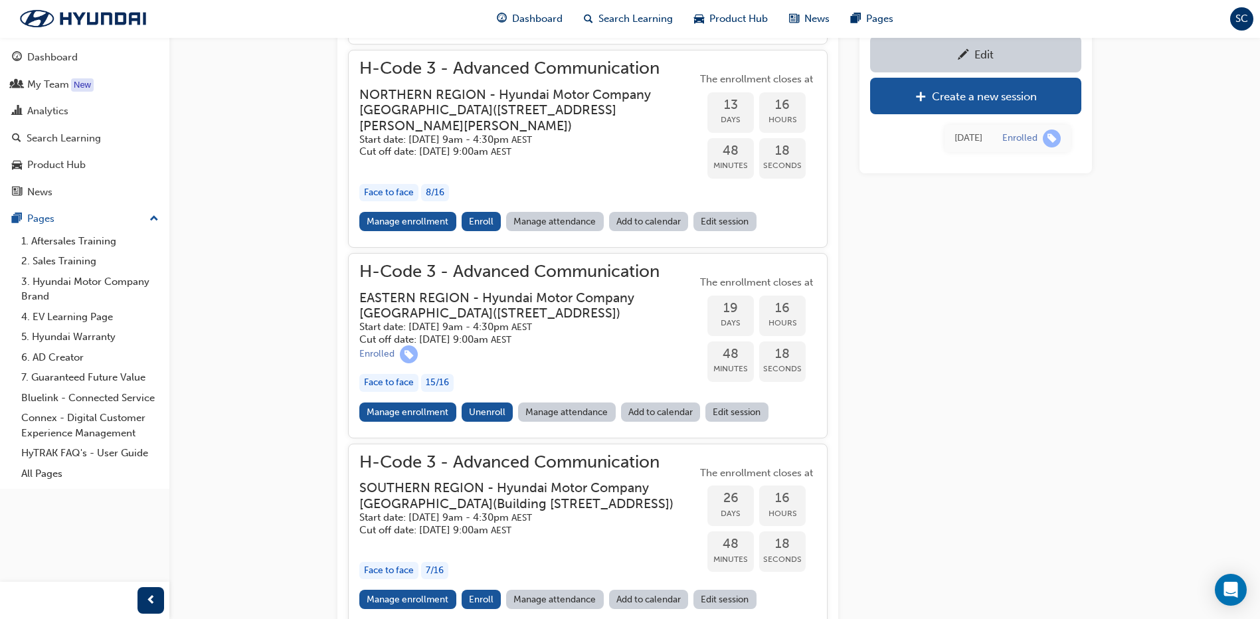
scroll to position [1088, 0]
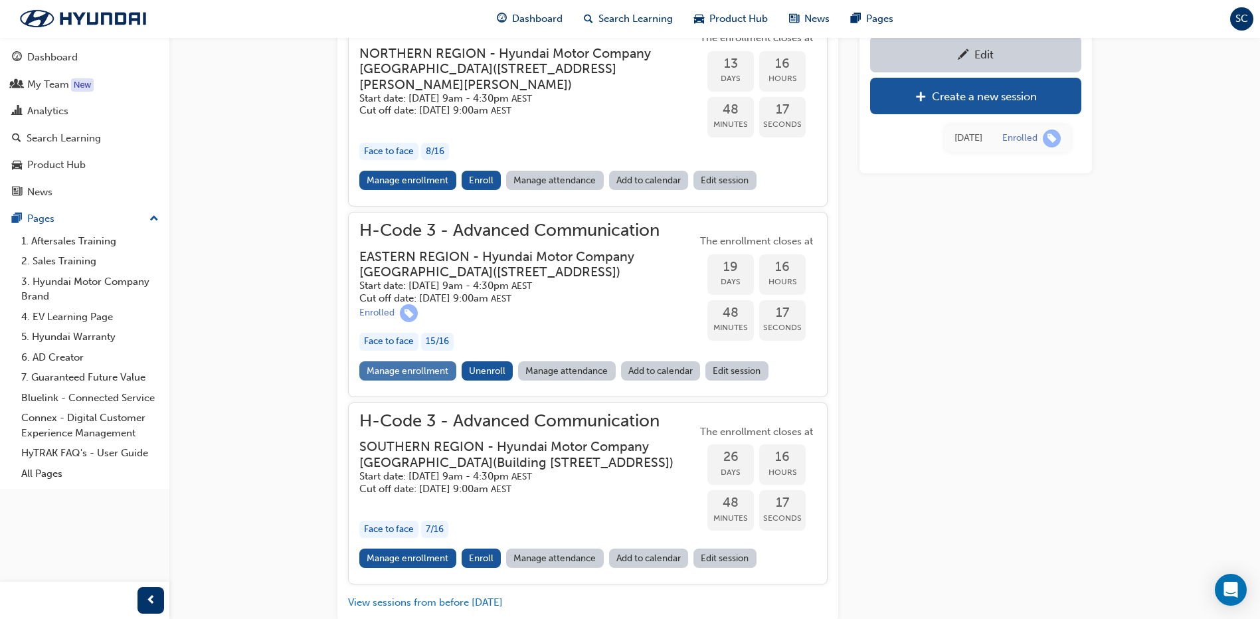
click at [401, 381] on link "Manage enrollment" at bounding box center [407, 370] width 97 height 19
